Goal: Information Seeking & Learning: Learn about a topic

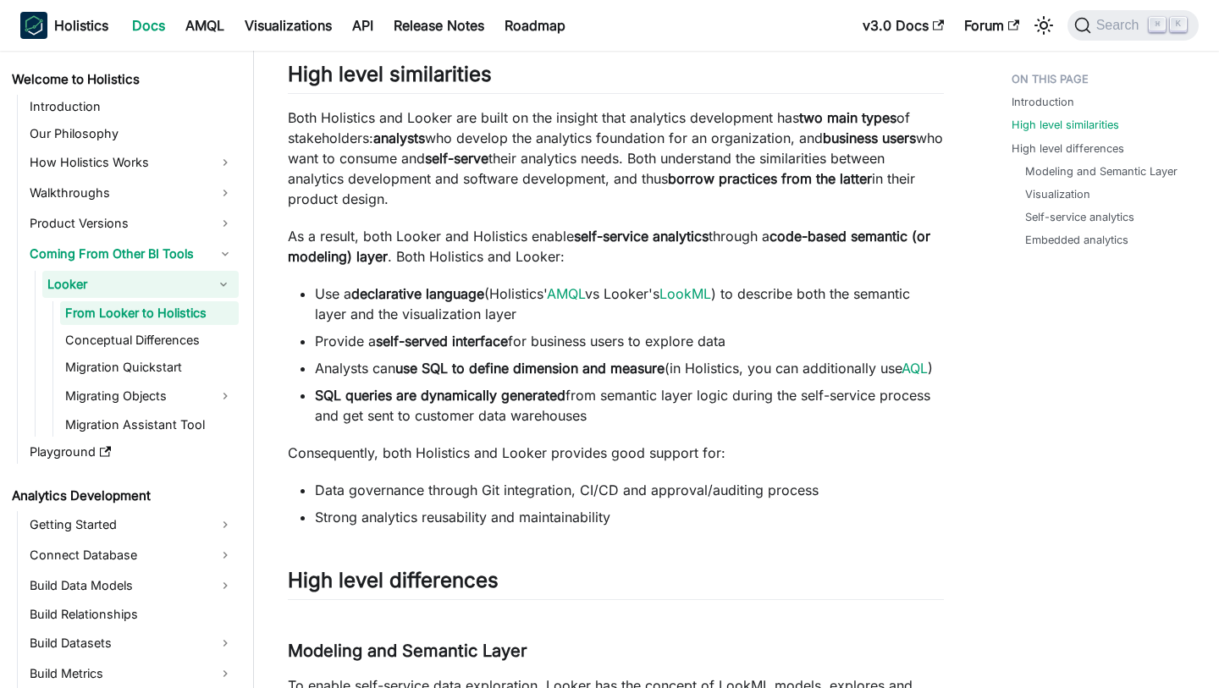
scroll to position [509, 0]
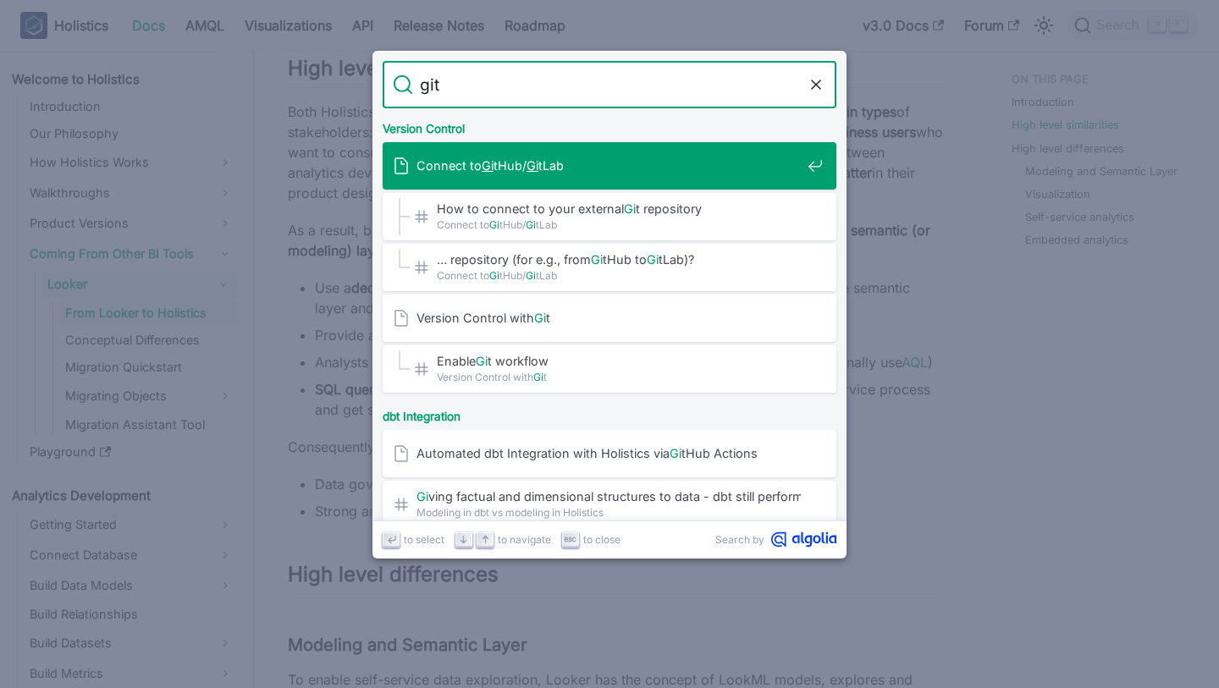
type input "git"
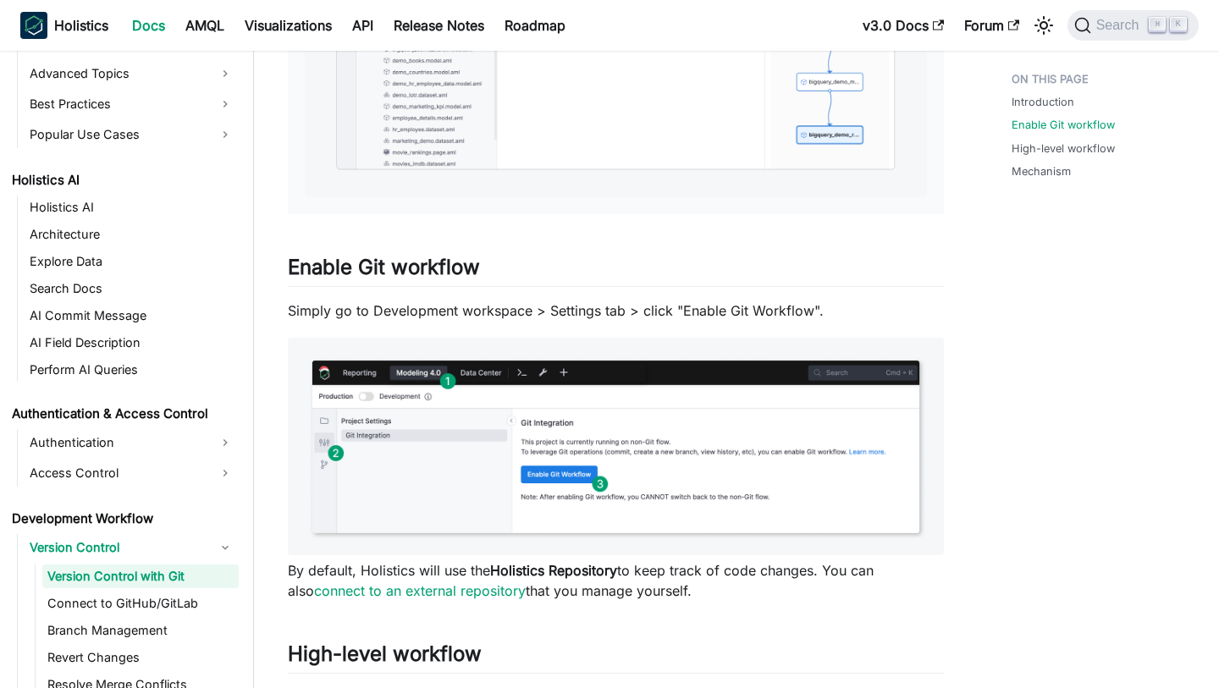
scroll to position [863, 0]
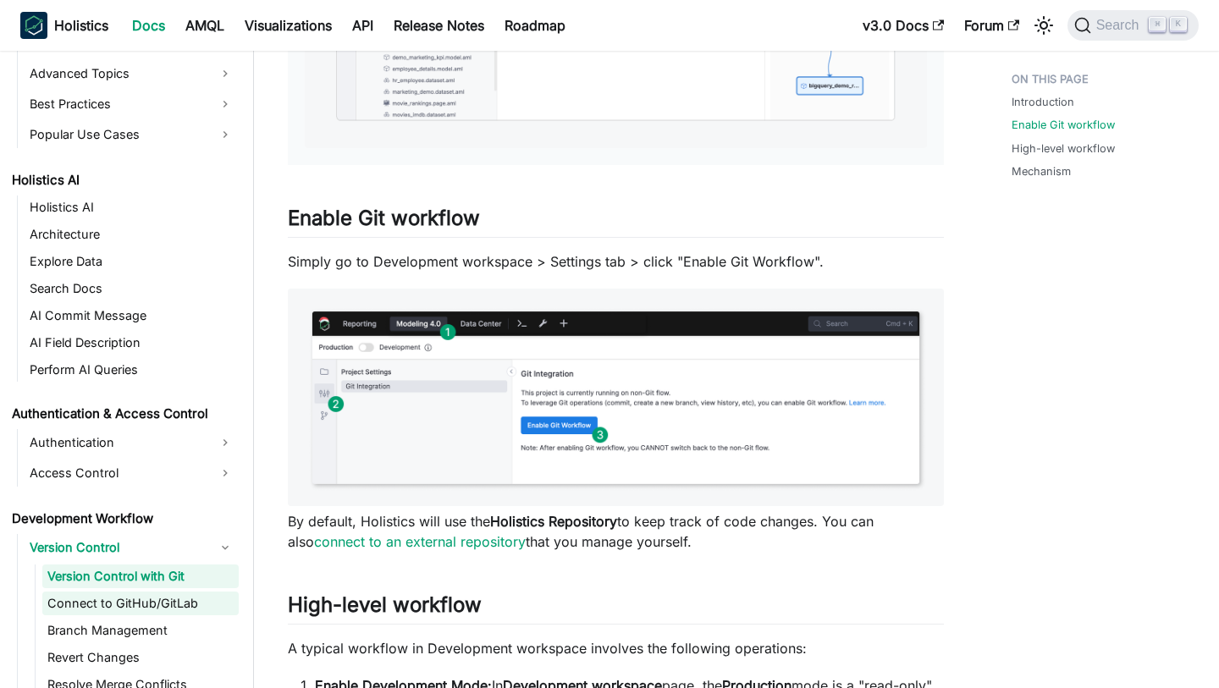
click at [133, 605] on link "Connect to GitHub/GitLab" at bounding box center [140, 604] width 196 height 24
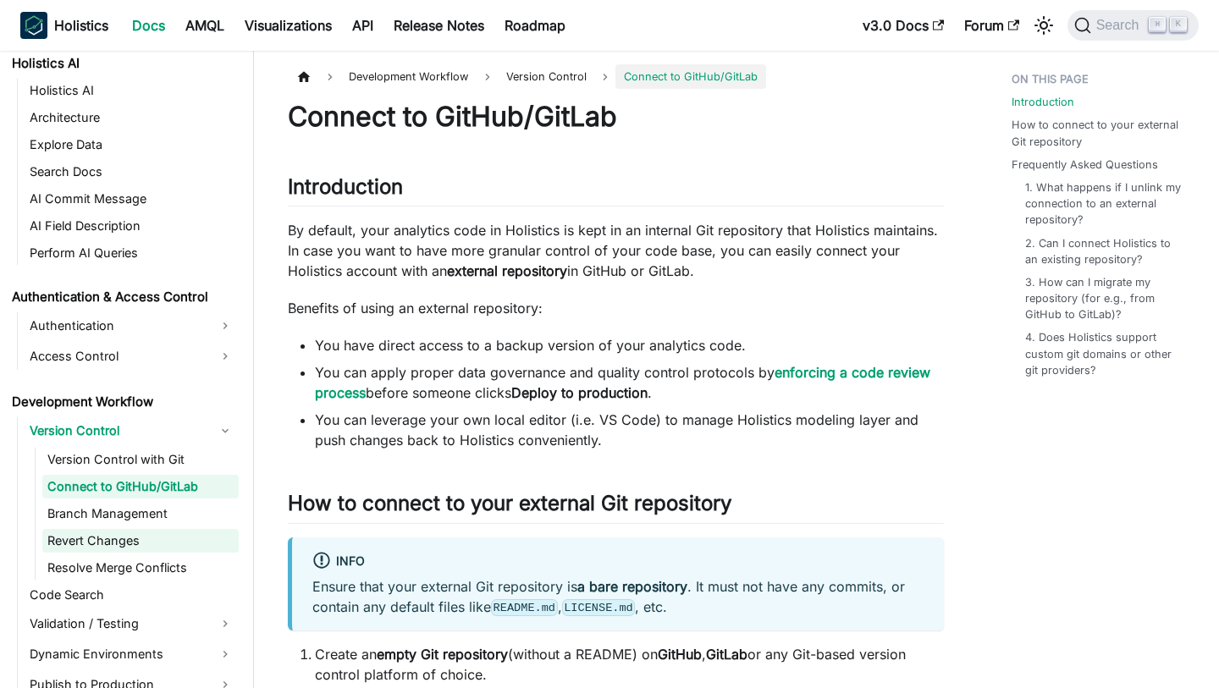
scroll to position [1073, 0]
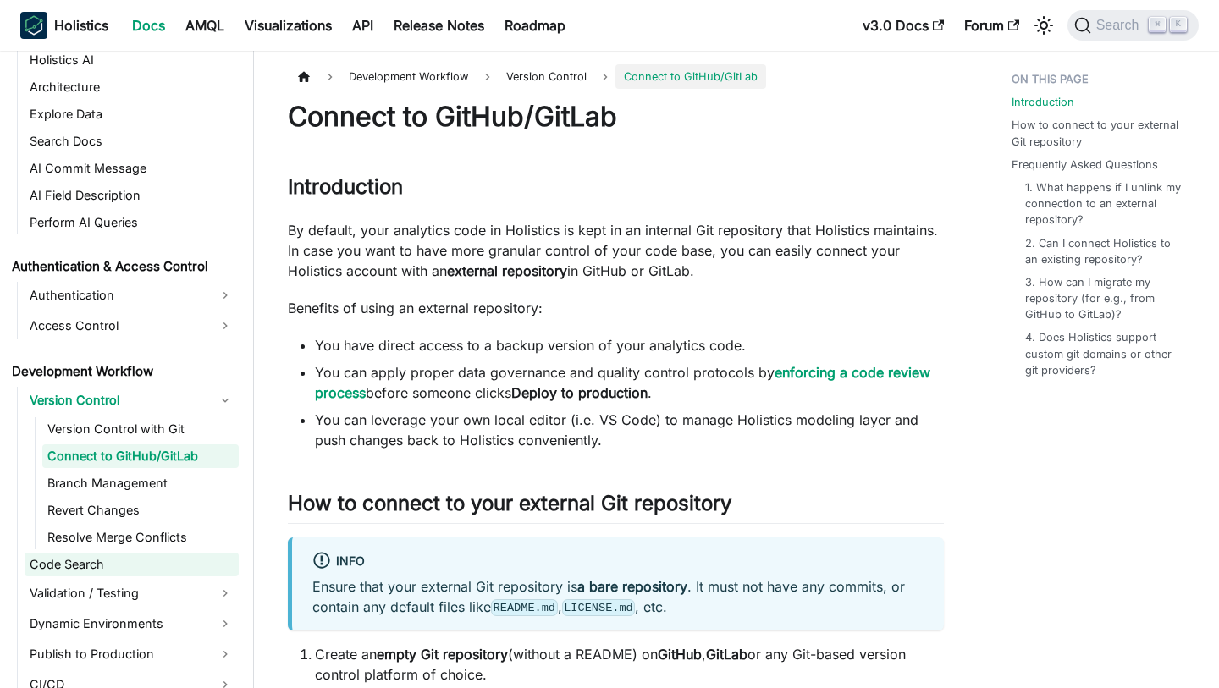
click at [201, 559] on link "Code Search" at bounding box center [132, 565] width 214 height 24
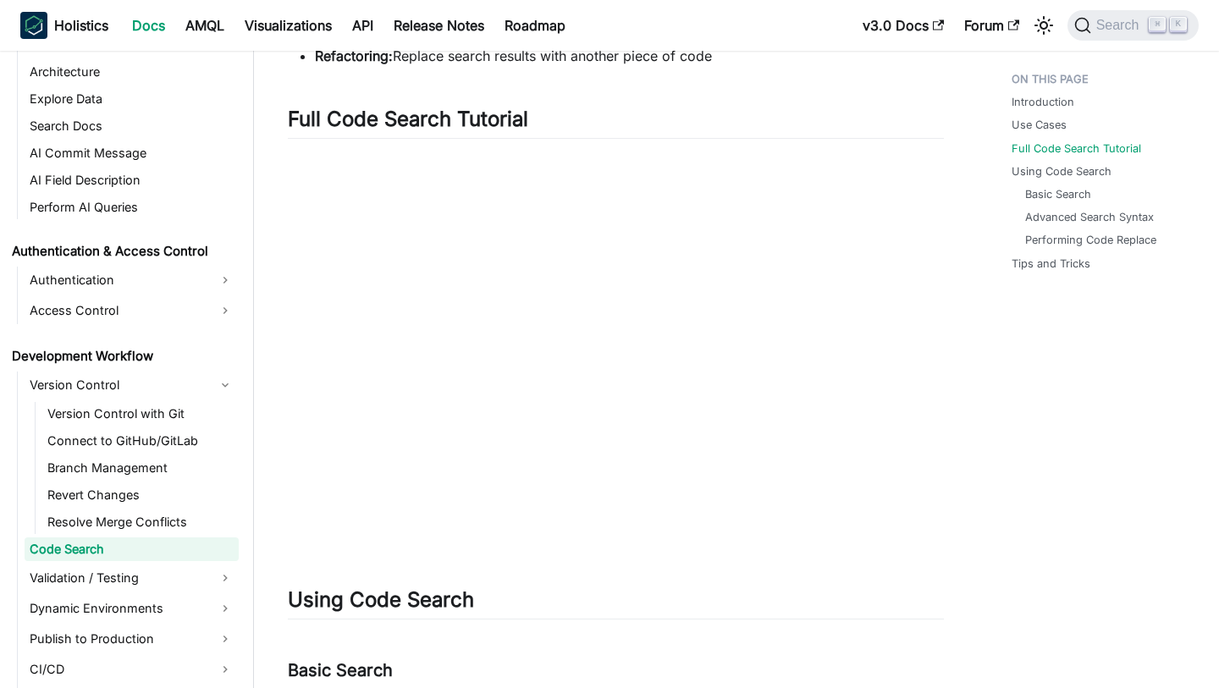
scroll to position [478, 0]
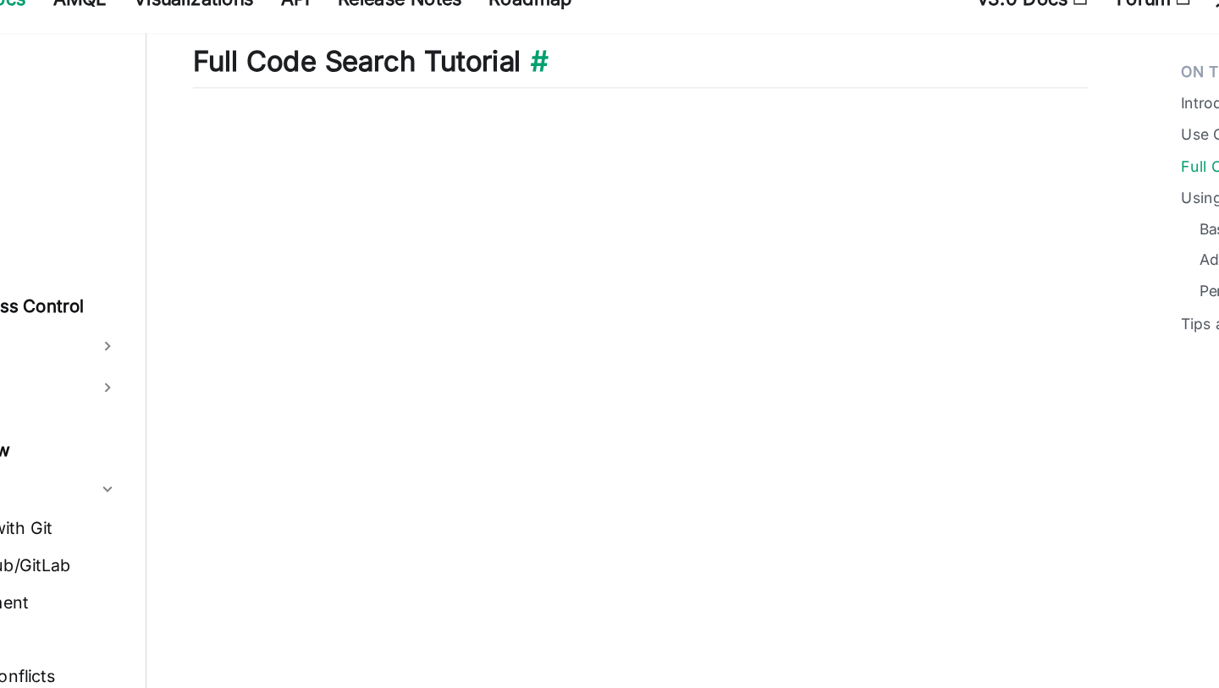
click at [686, 90] on h2 "Full Code Search Tutorial ​" at bounding box center [616, 75] width 656 height 32
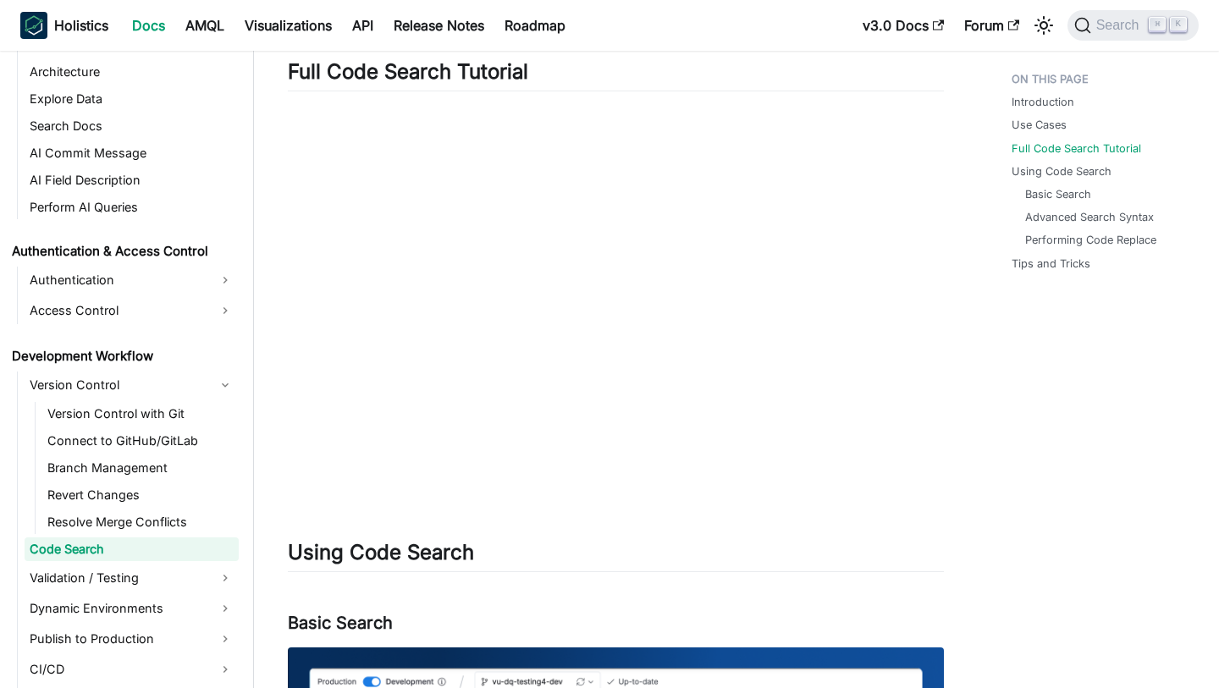
click at [718, 75] on h2 "Full Code Search Tutorial ​" at bounding box center [616, 75] width 656 height 32
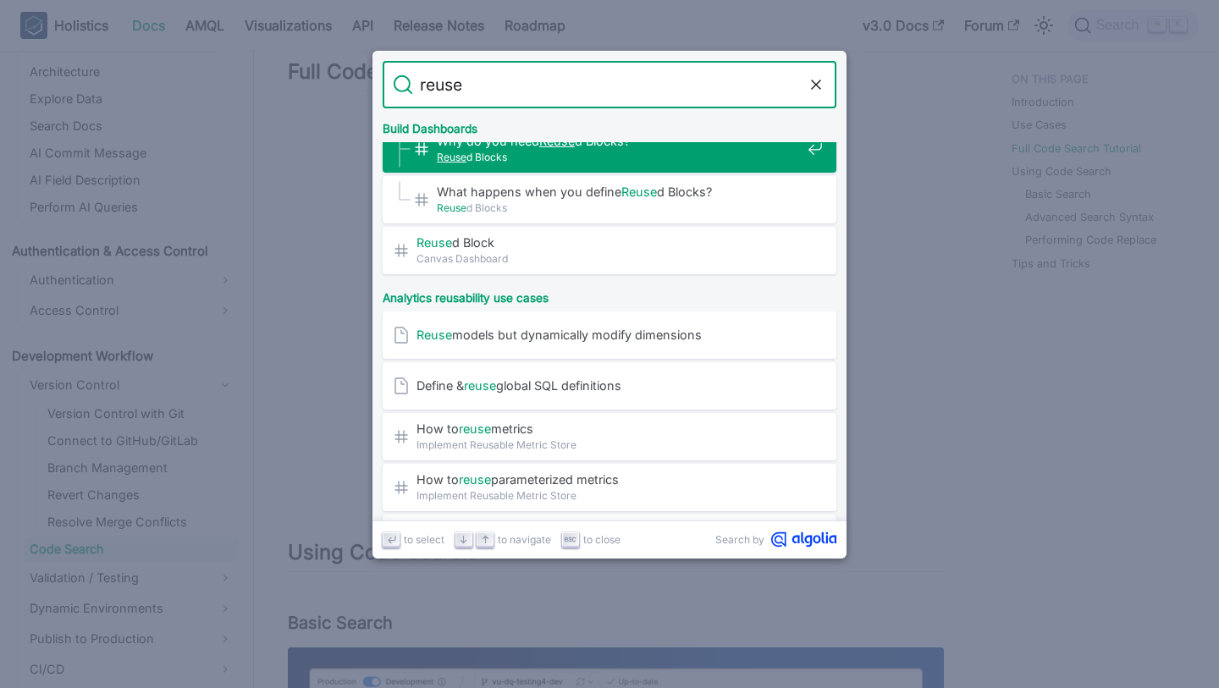
scroll to position [143, 0]
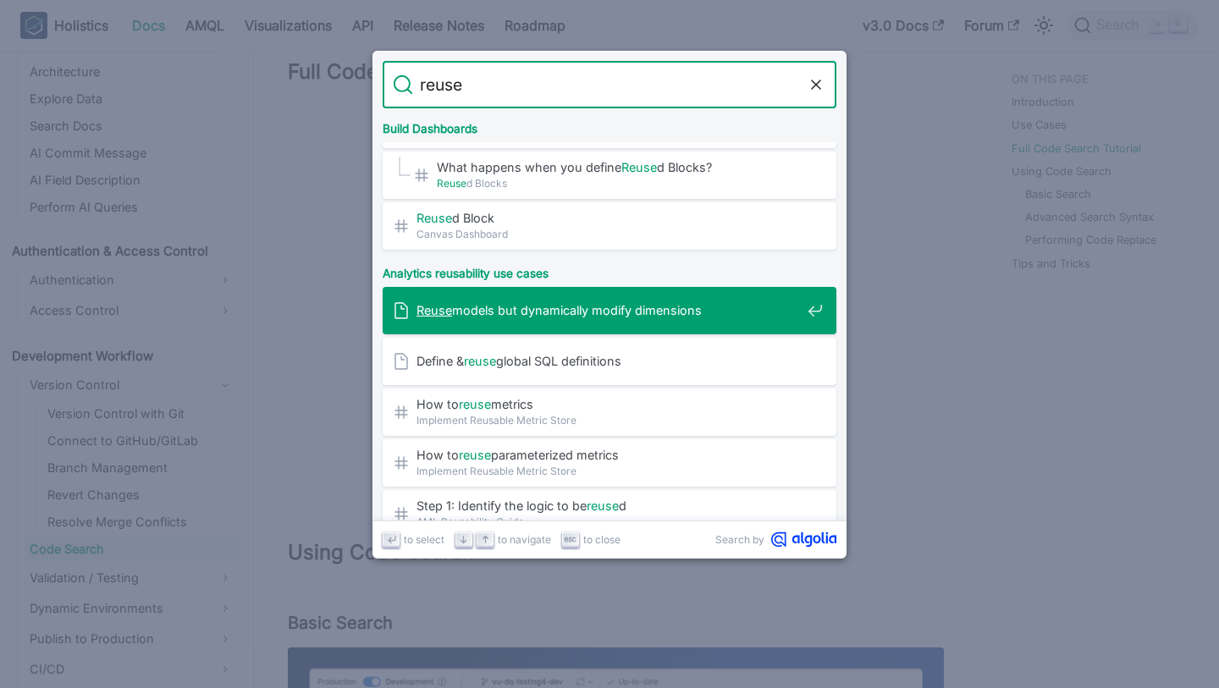
click at [703, 306] on span "Reuse models but dynamically modify dimensions" at bounding box center [608, 310] width 384 height 16
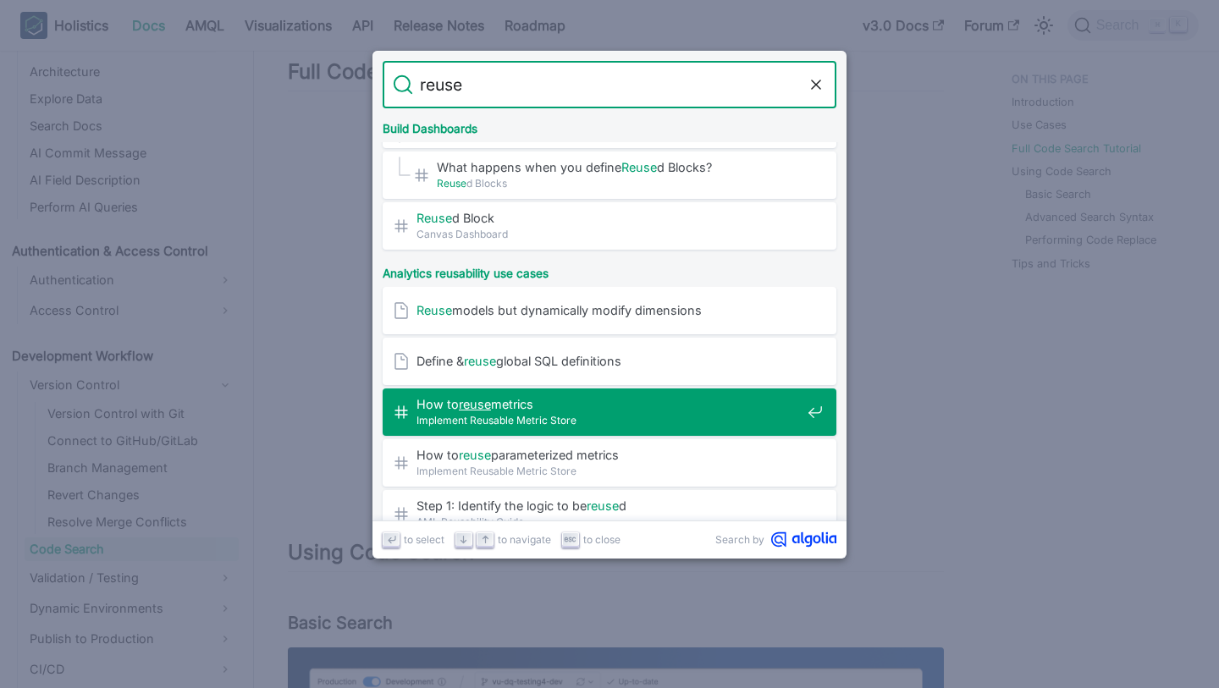
click at [671, 392] on div "How to reuse metrics​ Implement Reusable Metric Store" at bounding box center [615, 412] width 444 height 47
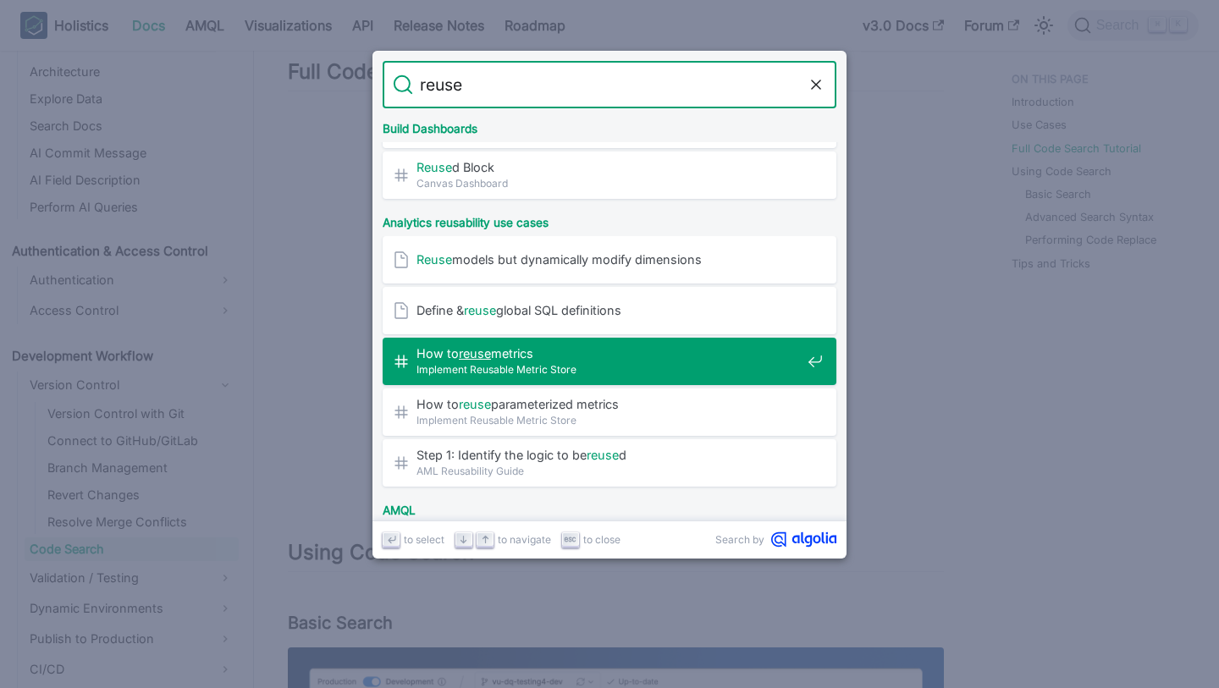
scroll to position [199, 0]
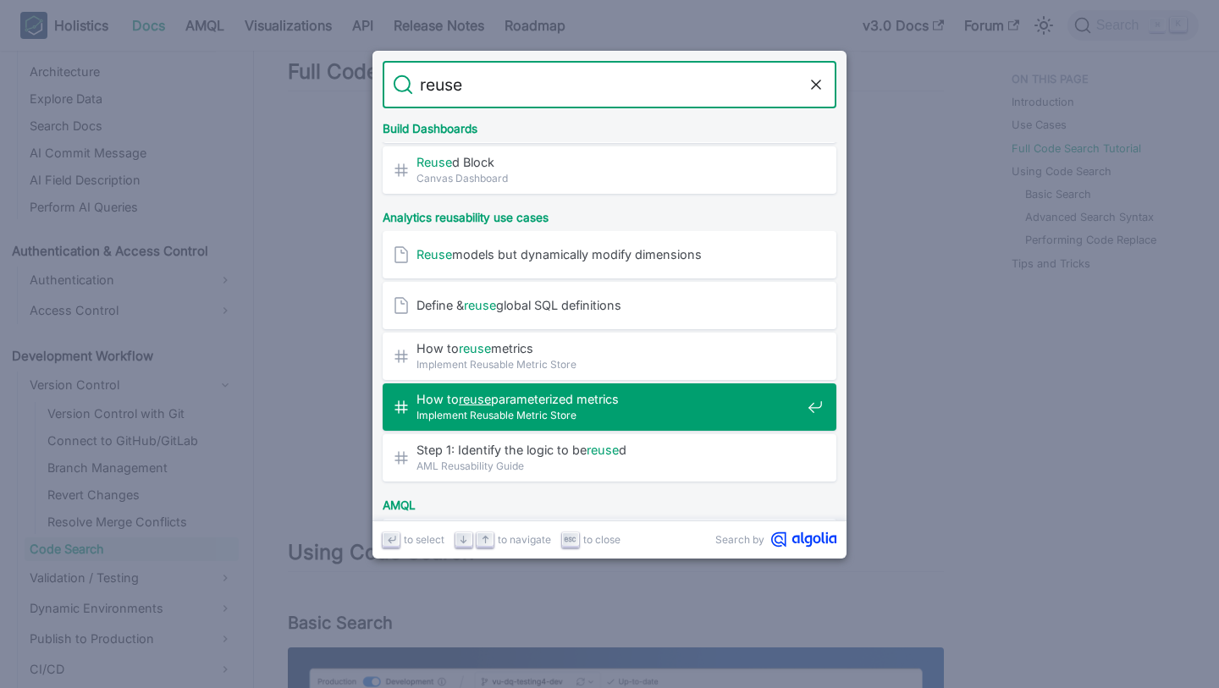
click at [679, 399] on span "How to reuse parameterized metrics​" at bounding box center [608, 399] width 384 height 16
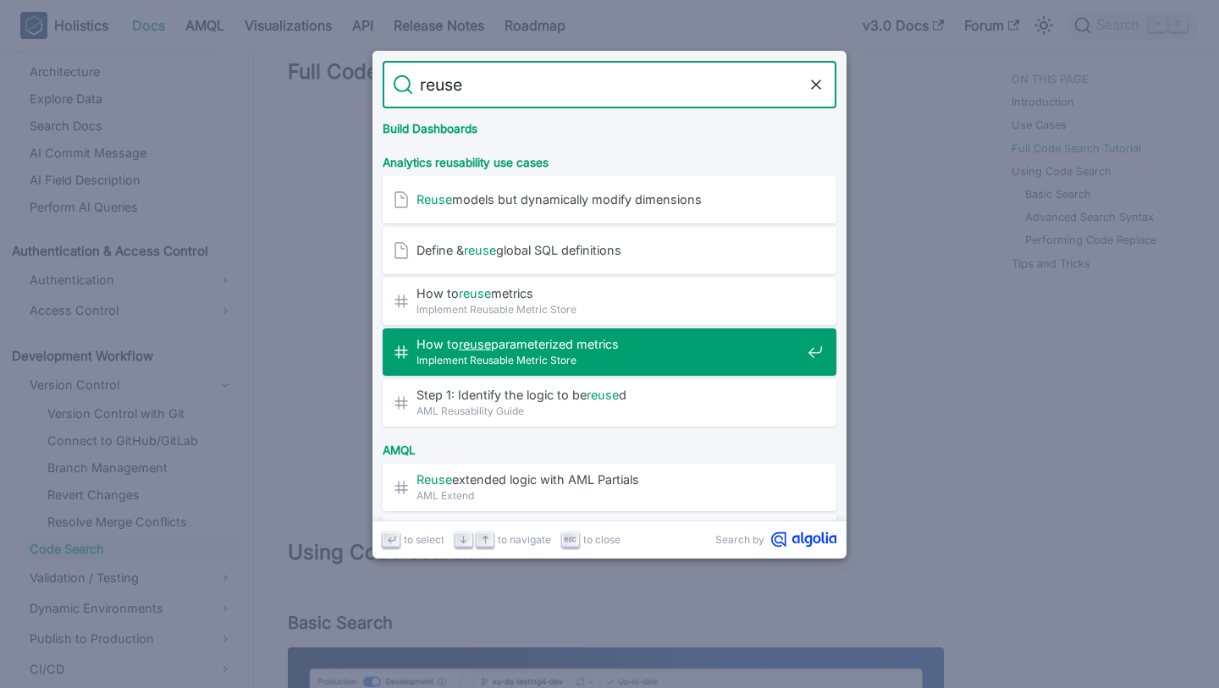
scroll to position [255, 0]
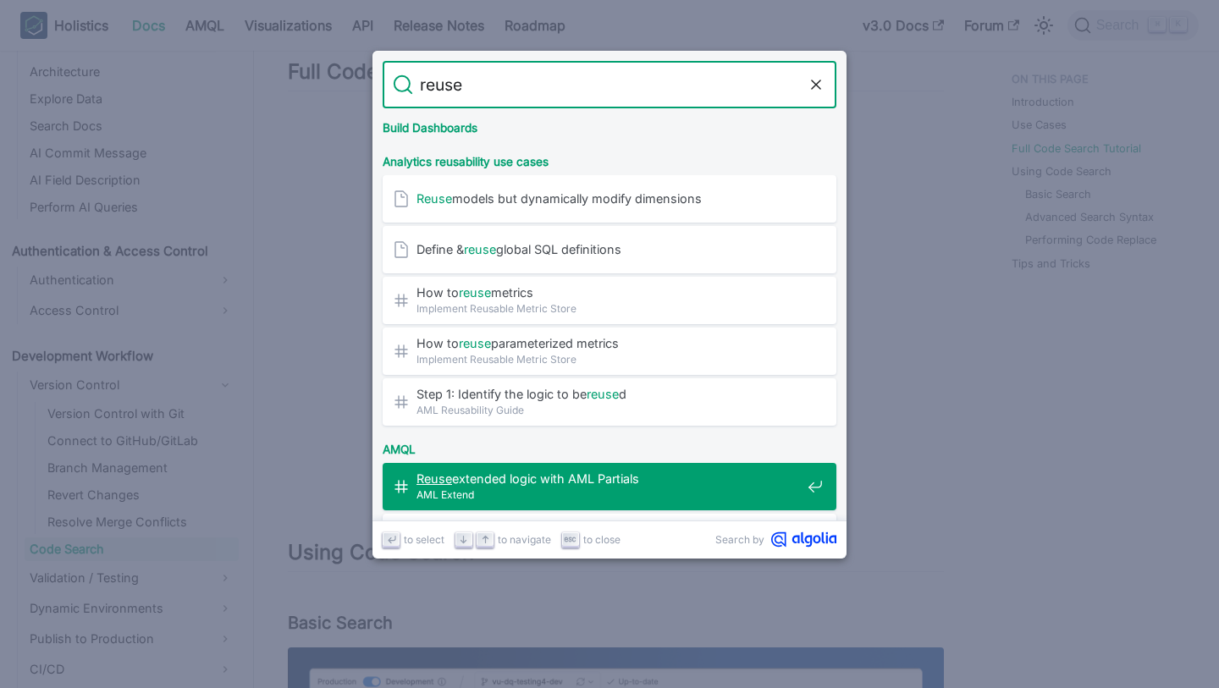
type input "reuse"
click at [685, 448] on div "AMQL" at bounding box center [609, 446] width 461 height 34
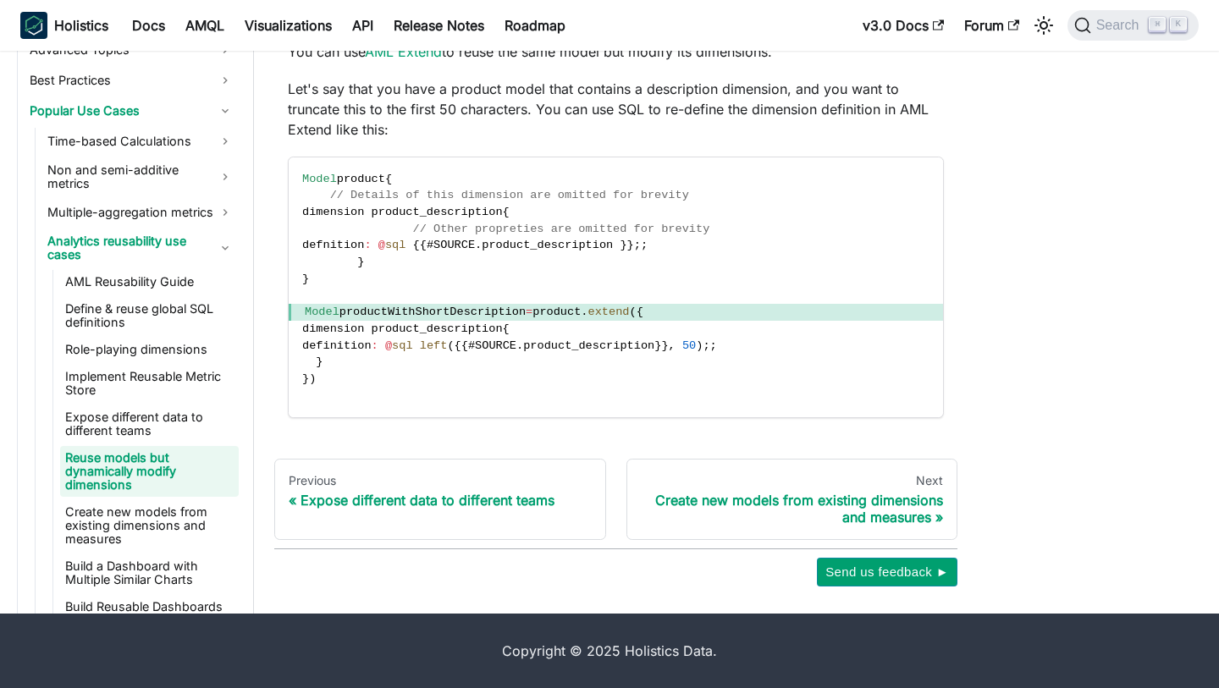
scroll to position [161, 0]
click at [624, 318] on span "extend" at bounding box center [608, 312] width 41 height 13
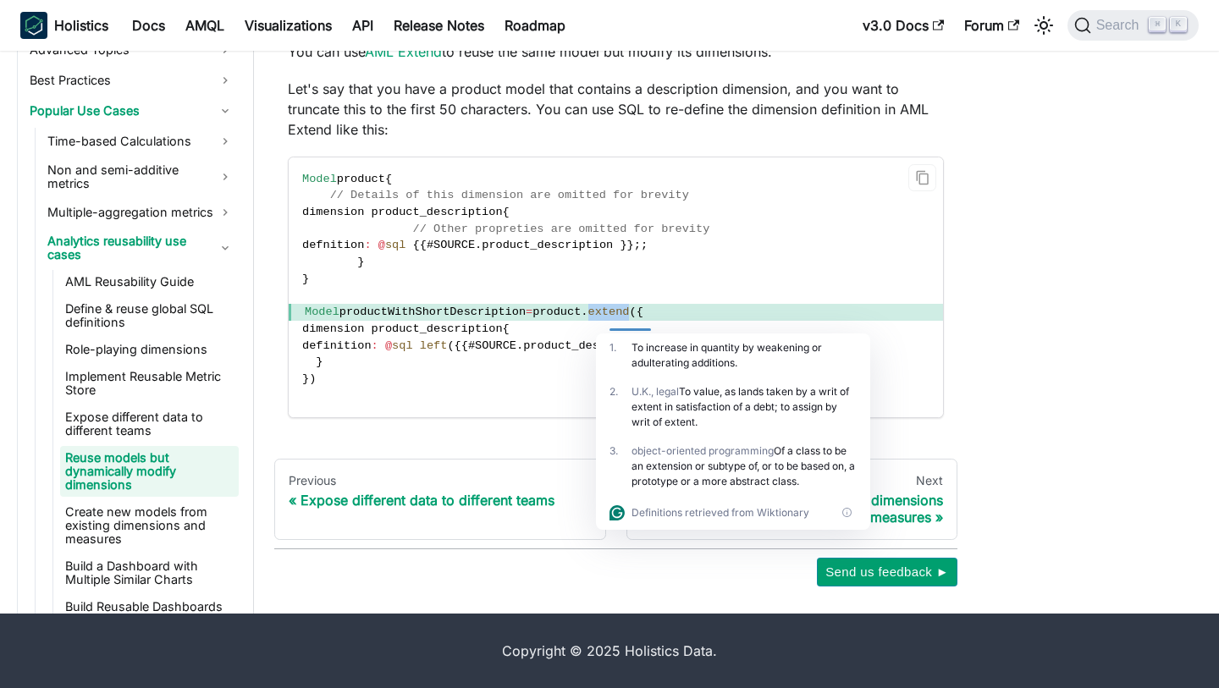
click at [725, 226] on code "Model product { // Details of this dimension are omitted for brevity dimension …" at bounding box center [616, 287] width 654 height 261
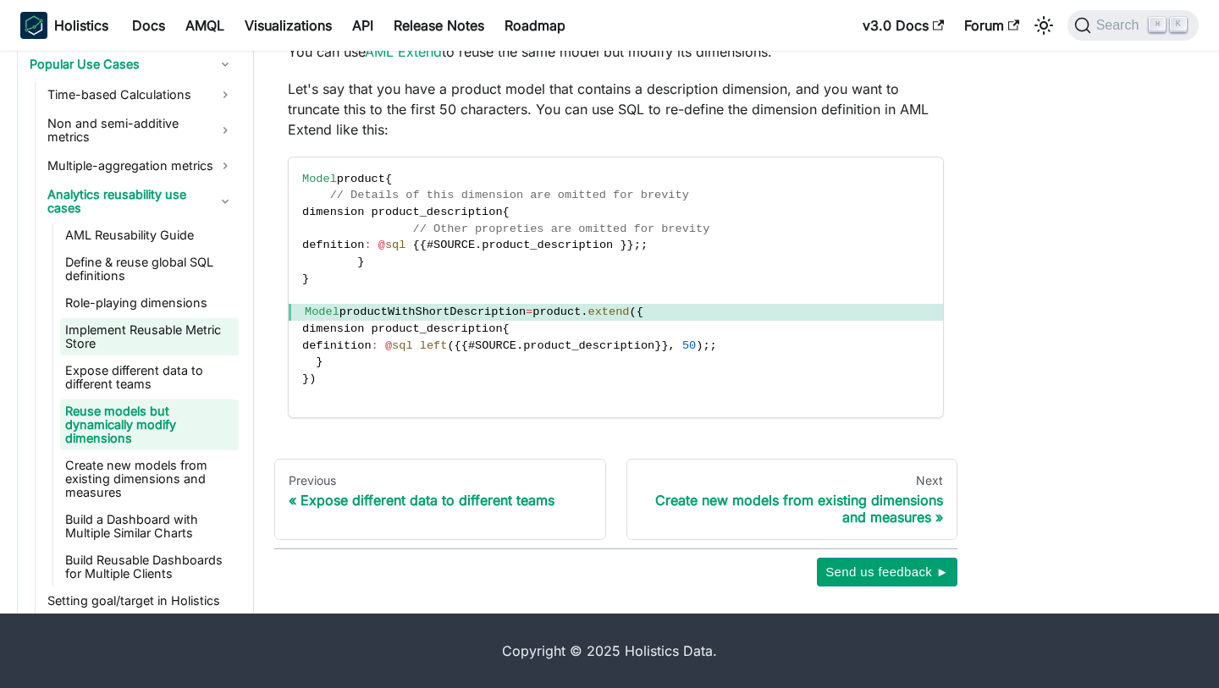
scroll to position [765, 0]
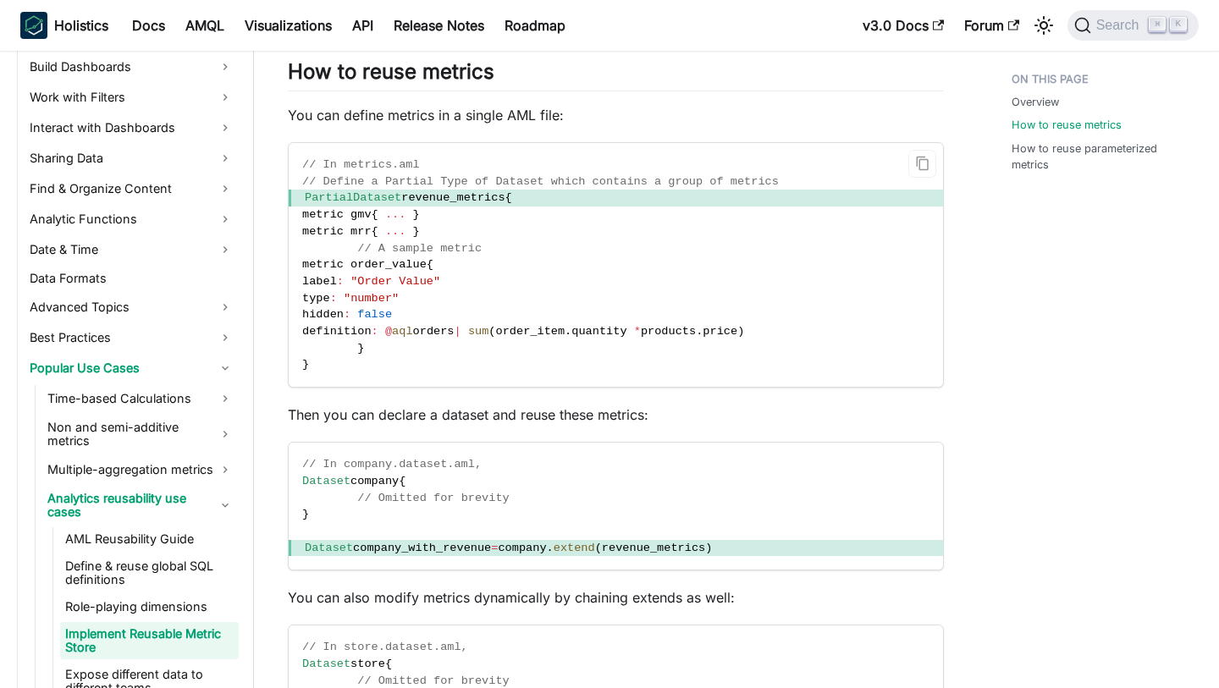
scroll to position [610, 0]
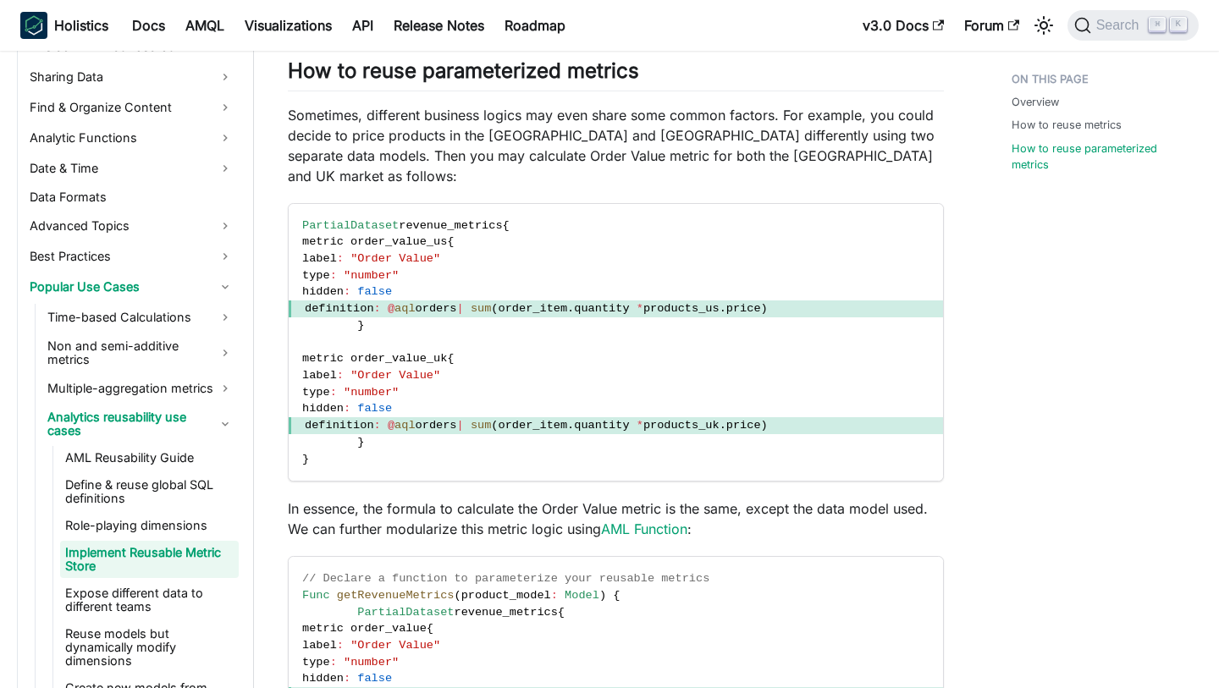
scroll to position [610, 0]
